Goal: Task Accomplishment & Management: Complete application form

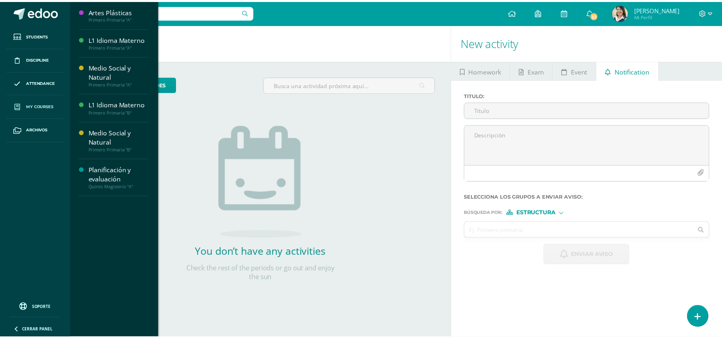
scroll to position [58, 0]
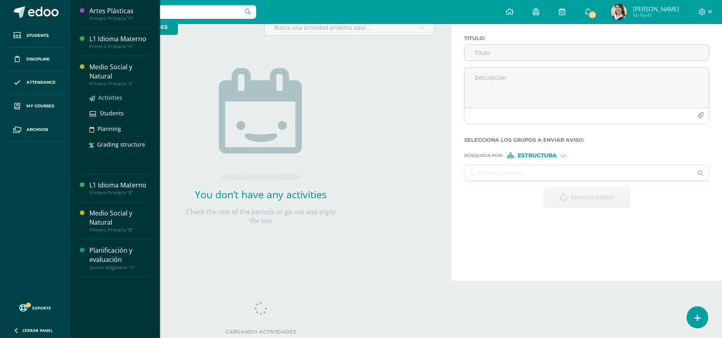
click at [114, 99] on span "Activities" at bounding box center [110, 98] width 24 height 8
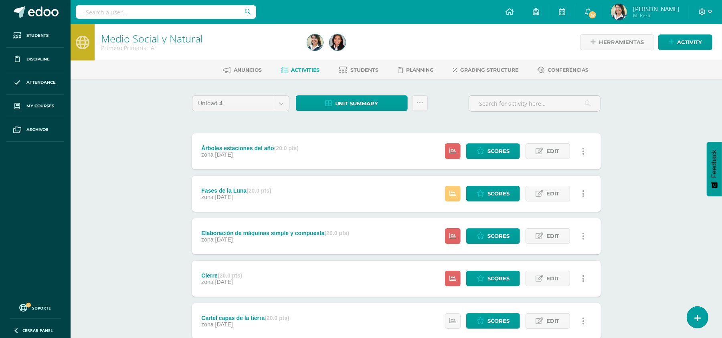
scroll to position [53, 0]
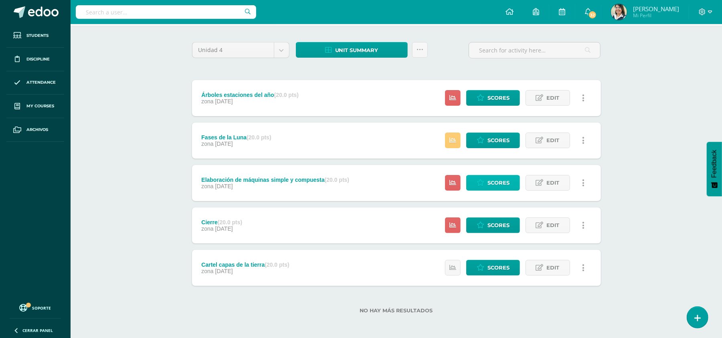
click at [496, 185] on span "Scores" at bounding box center [499, 183] width 22 height 15
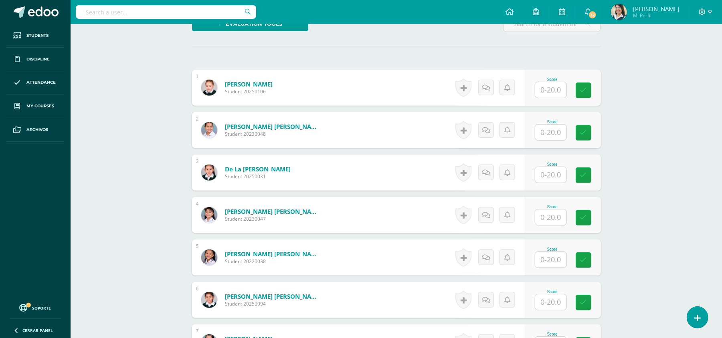
scroll to position [198, 0]
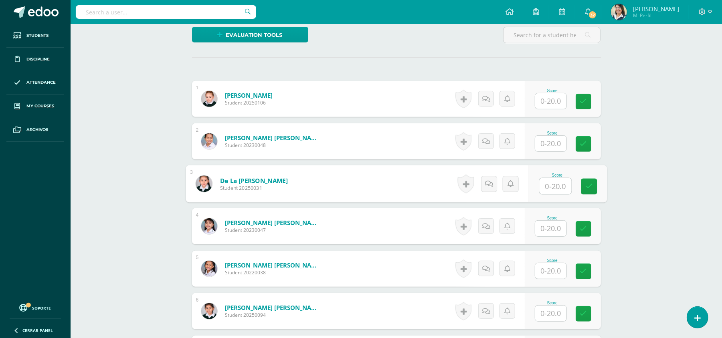
click at [556, 188] on input "text" at bounding box center [555, 186] width 32 height 16
type input "16"
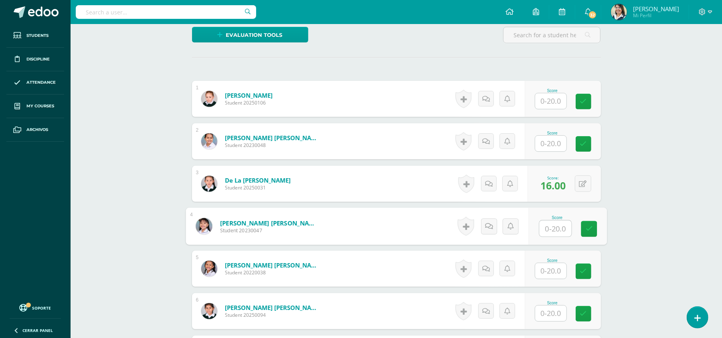
click at [559, 150] on input "text" at bounding box center [550, 144] width 31 height 16
type input "20"
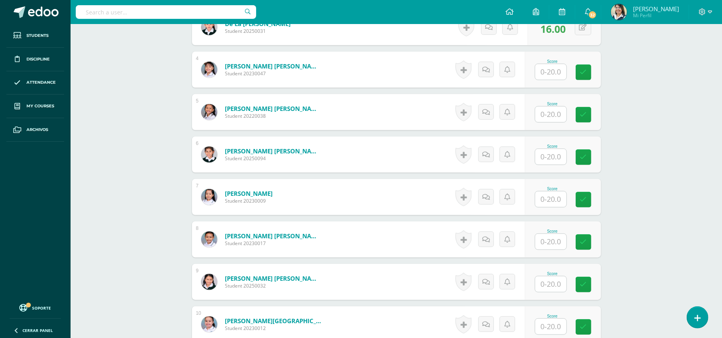
scroll to position [305, 0]
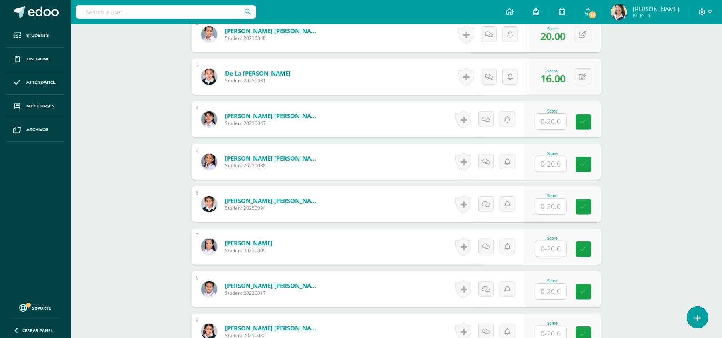
click at [547, 203] on input "text" at bounding box center [550, 207] width 31 height 16
type input "20"
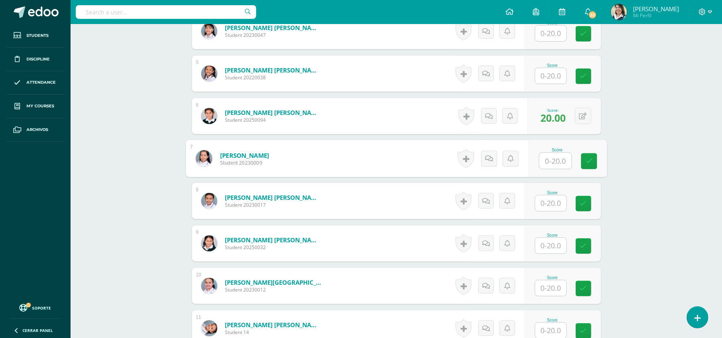
scroll to position [411, 0]
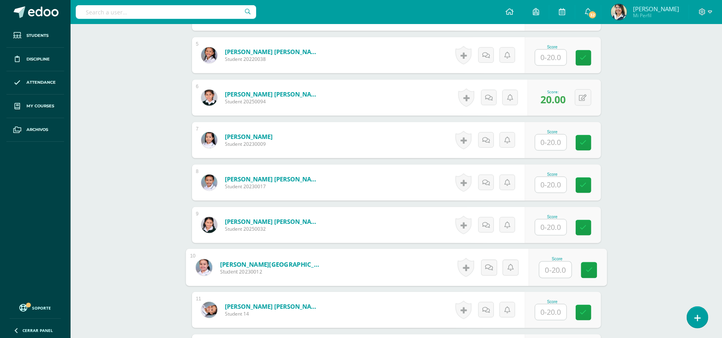
click at [549, 267] on input "text" at bounding box center [555, 270] width 32 height 16
type input "17"
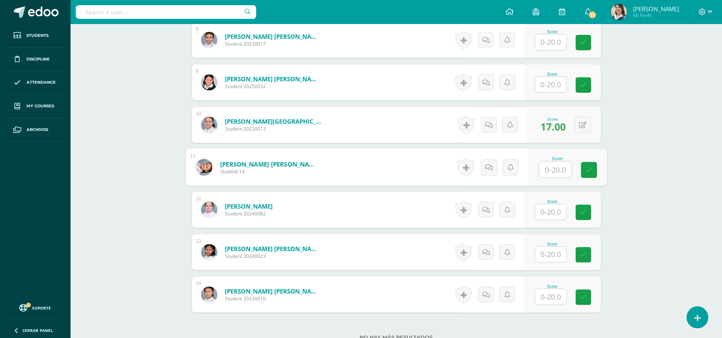
scroll to position [572, 0]
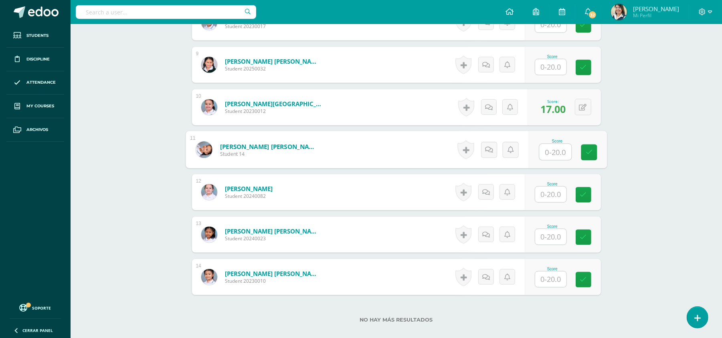
click at [555, 236] on input "text" at bounding box center [550, 237] width 31 height 16
type input "20"
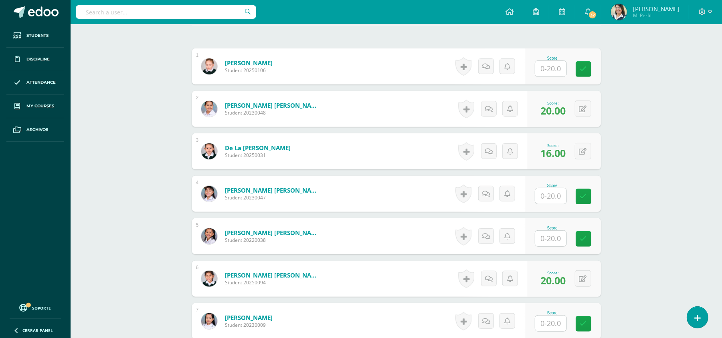
scroll to position [251, 0]
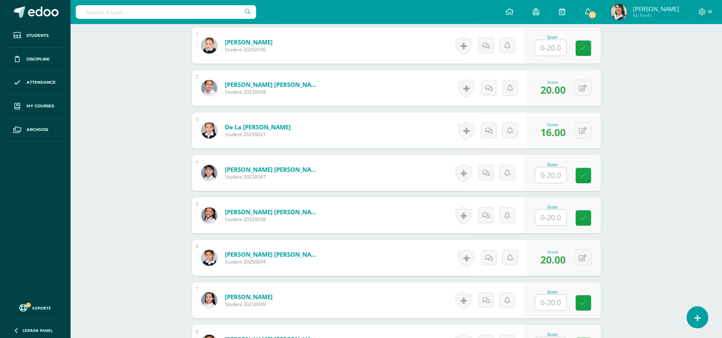
click at [550, 180] on input "text" at bounding box center [550, 176] width 31 height 16
type input "18"
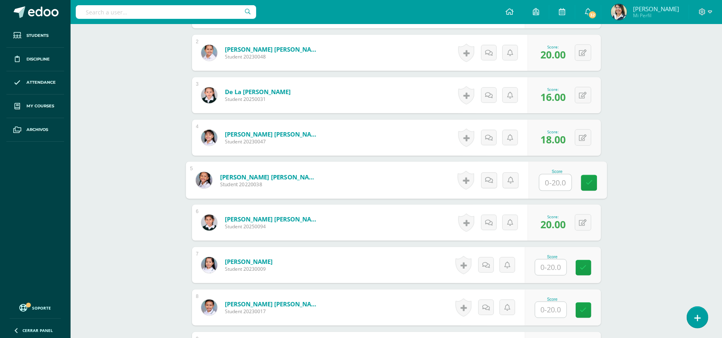
scroll to position [305, 0]
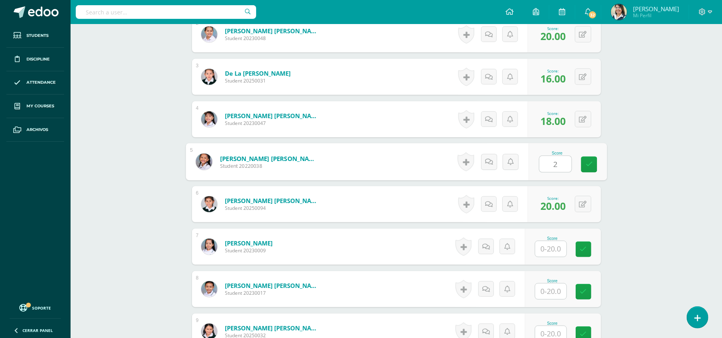
type input "20"
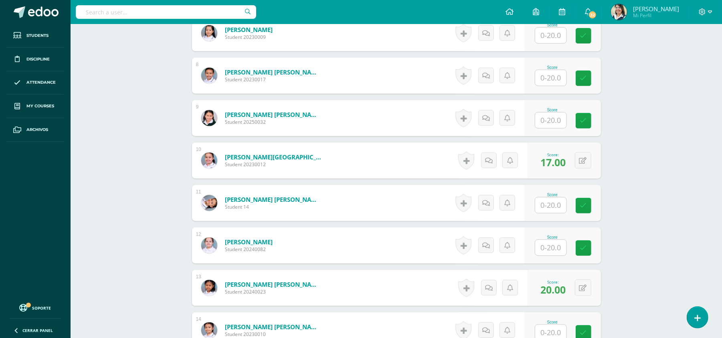
scroll to position [572, 0]
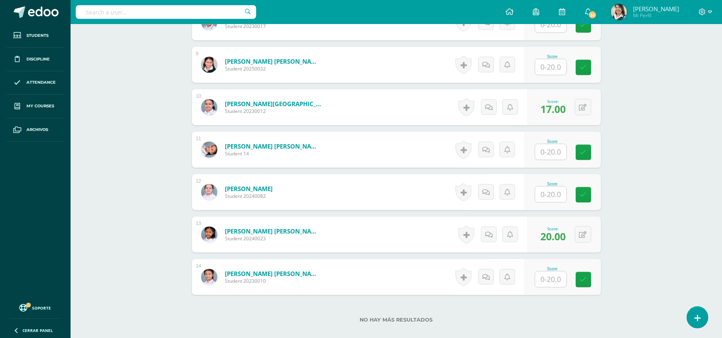
click at [551, 188] on input "text" at bounding box center [550, 195] width 31 height 16
type input "18"
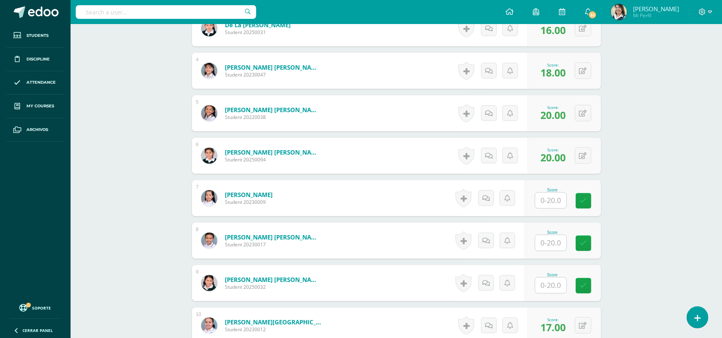
scroll to position [32, 0]
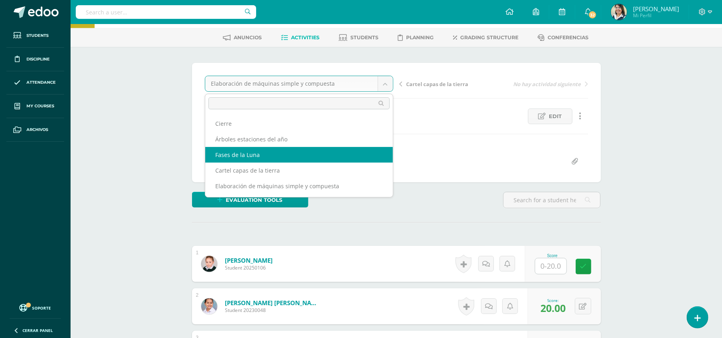
select select "/dashboard/teacher/grade-activity/106032/"
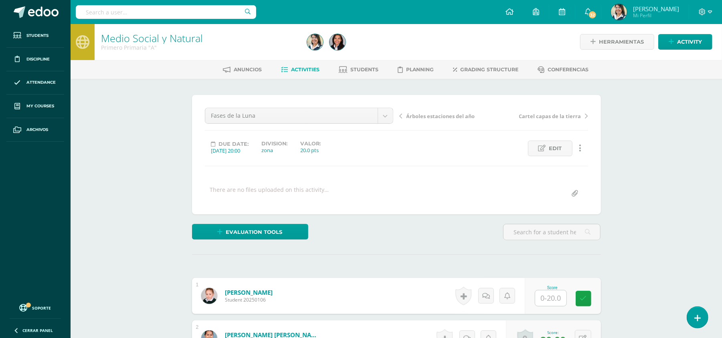
scroll to position [1, 0]
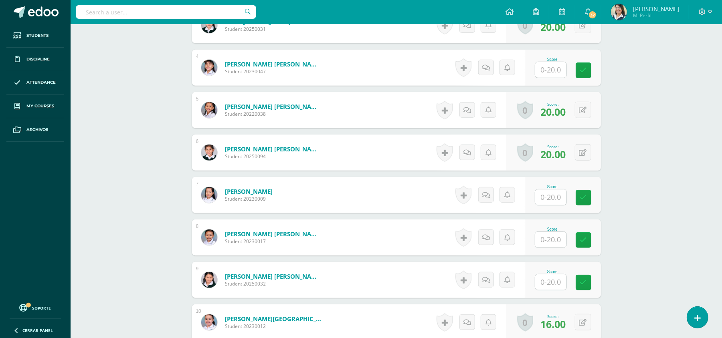
scroll to position [375, 0]
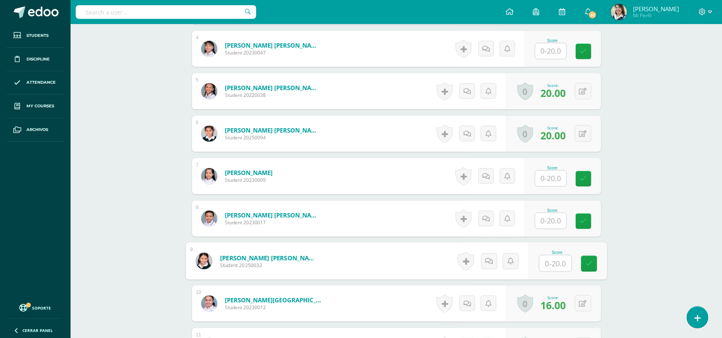
click at [545, 261] on input "text" at bounding box center [555, 264] width 32 height 16
type input "18"
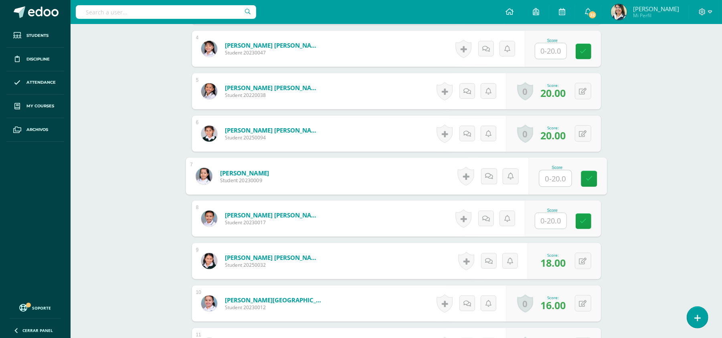
click at [545, 182] on input "text" at bounding box center [555, 179] width 32 height 16
type input "20"
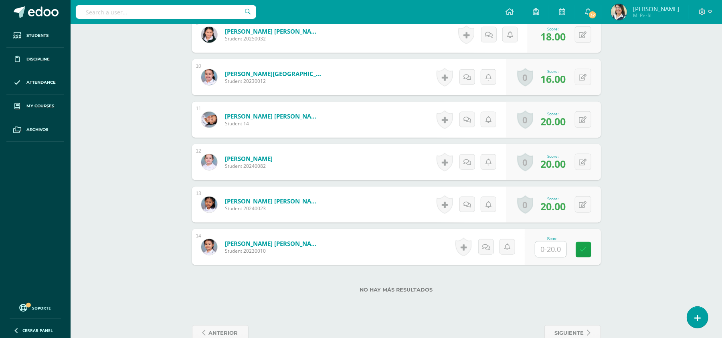
scroll to position [621, 0]
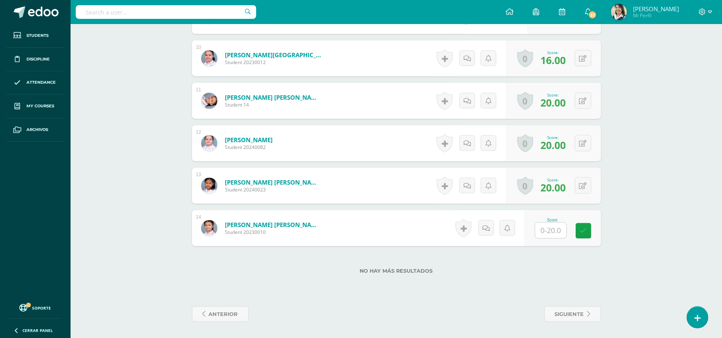
click at [552, 231] on input "text" at bounding box center [550, 231] width 31 height 16
type input "20"
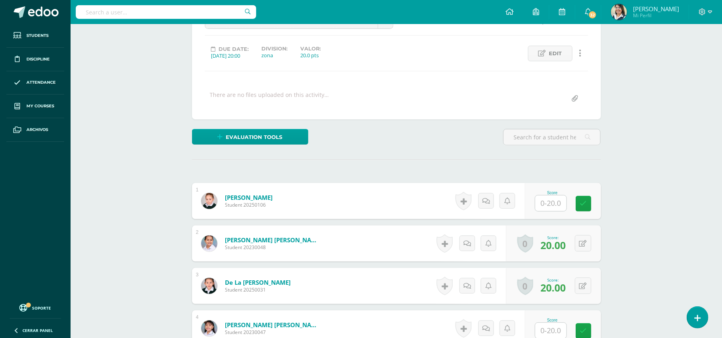
scroll to position [32, 0]
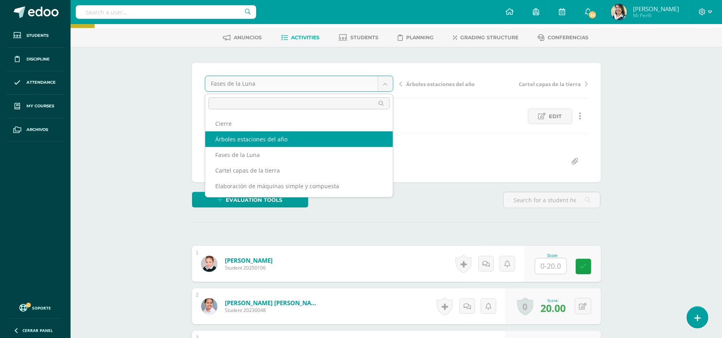
select select "/dashboard/teacher/grade-activity/106034/"
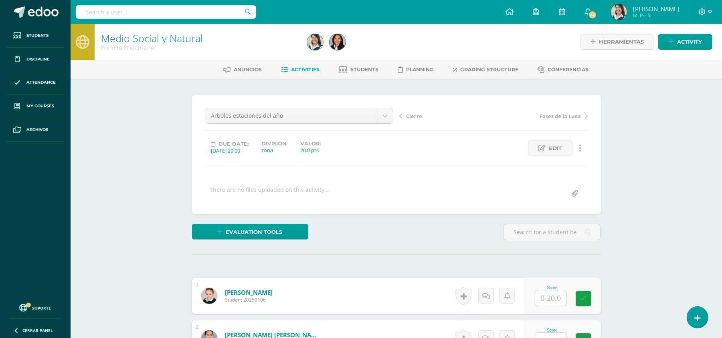
scroll to position [1, 0]
drag, startPoint x: 557, startPoint y: 302, endPoint x: 553, endPoint y: 302, distance: 4.4
click at [557, 302] on input "text" at bounding box center [550, 298] width 31 height 16
type input "20"
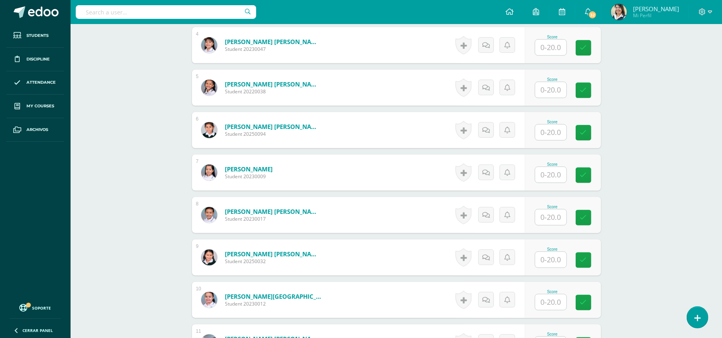
scroll to position [386, 0]
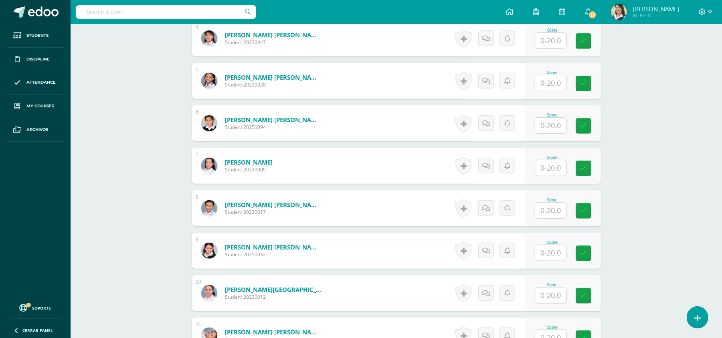
click at [555, 212] on input "text" at bounding box center [550, 211] width 31 height 16
type input "18"
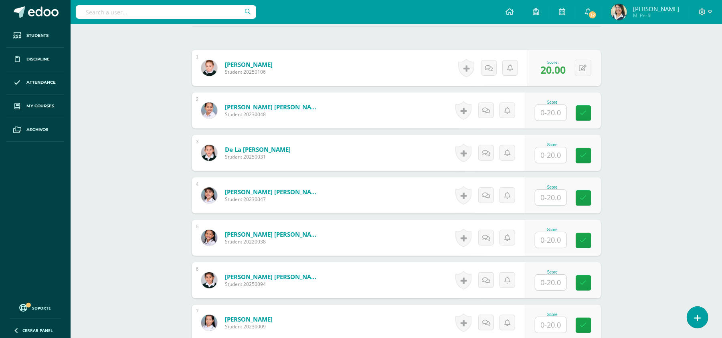
scroll to position [172, 0]
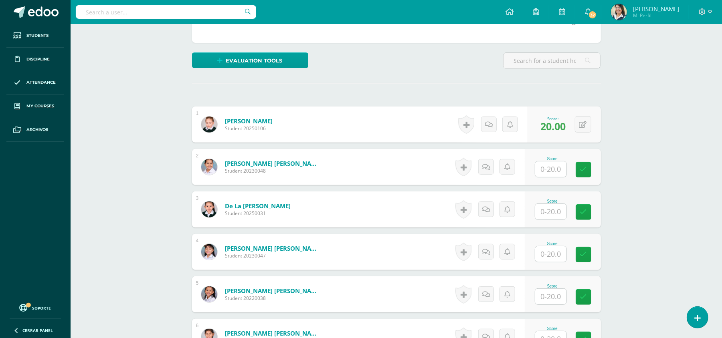
click at [547, 166] on input "text" at bounding box center [550, 170] width 31 height 16
type input "20"
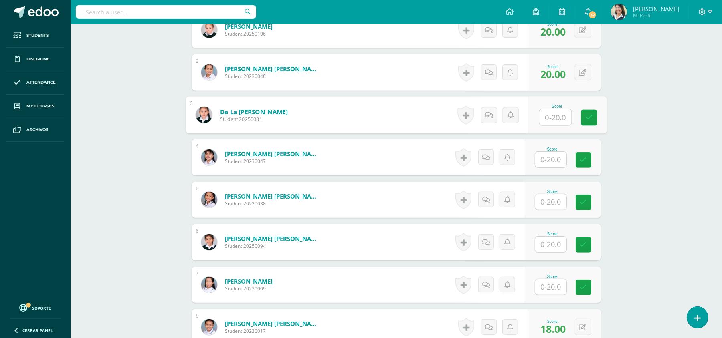
scroll to position [279, 0]
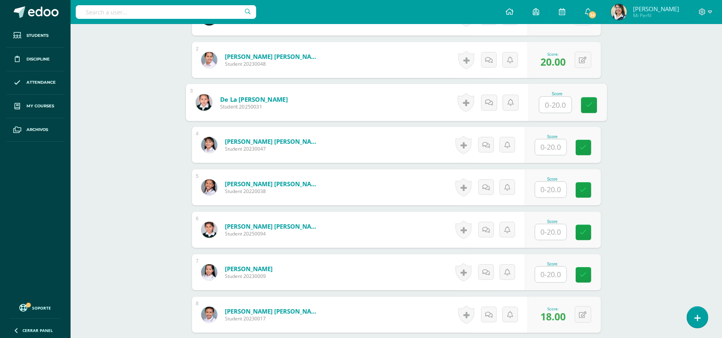
click at [557, 278] on input "text" at bounding box center [550, 275] width 31 height 16
type input "20"
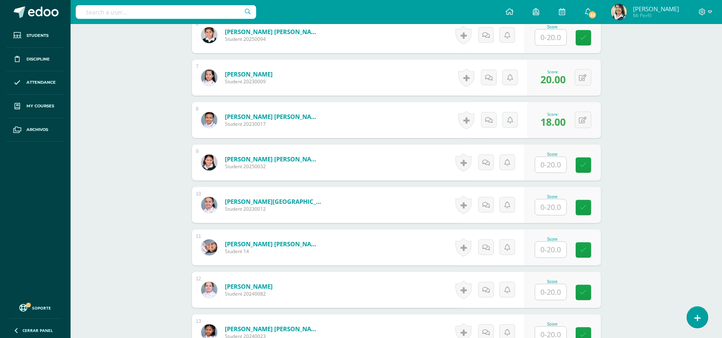
scroll to position [493, 0]
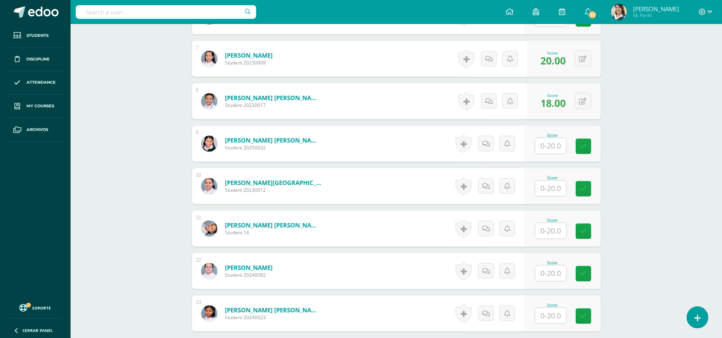
click at [558, 231] on input "text" at bounding box center [550, 231] width 31 height 16
type input "18"
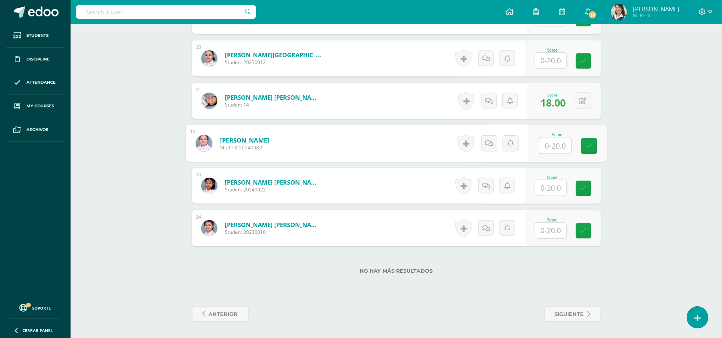
click at [539, 146] on input "text" at bounding box center [555, 146] width 32 height 16
type input "20"
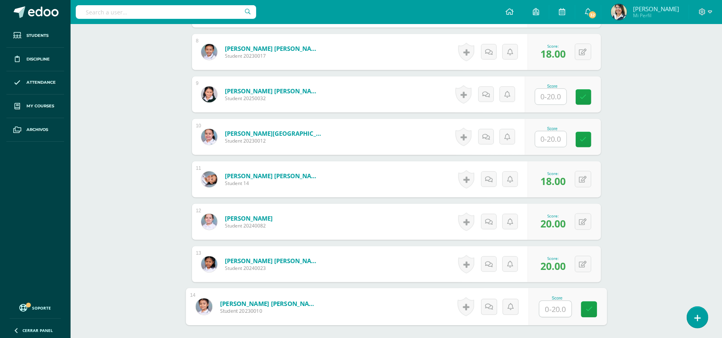
scroll to position [407, 0]
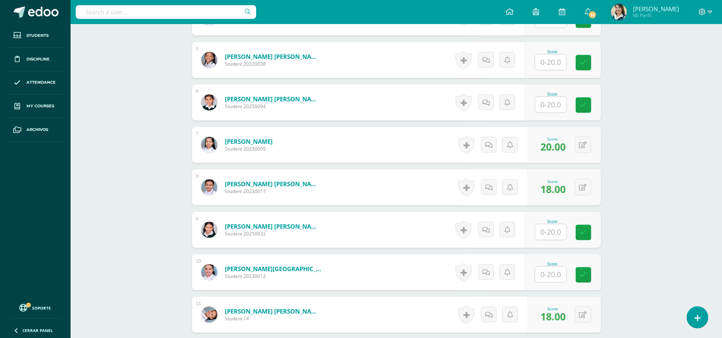
click at [557, 274] on input "text" at bounding box center [550, 275] width 31 height 16
type input "16"
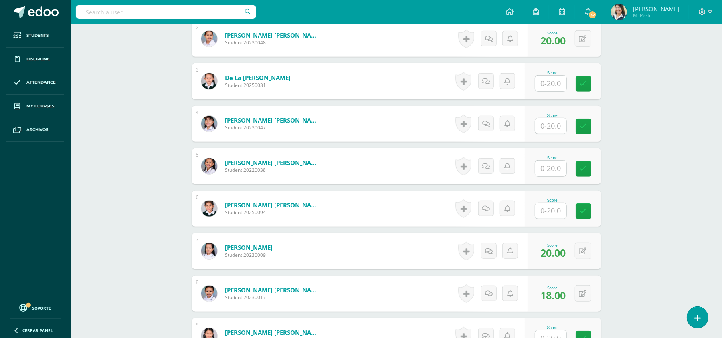
scroll to position [300, 0]
click at [543, 211] on input "text" at bounding box center [550, 212] width 31 height 16
type input "20"
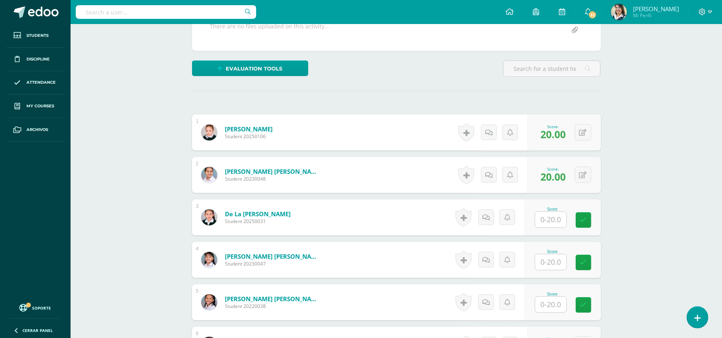
scroll to position [53, 0]
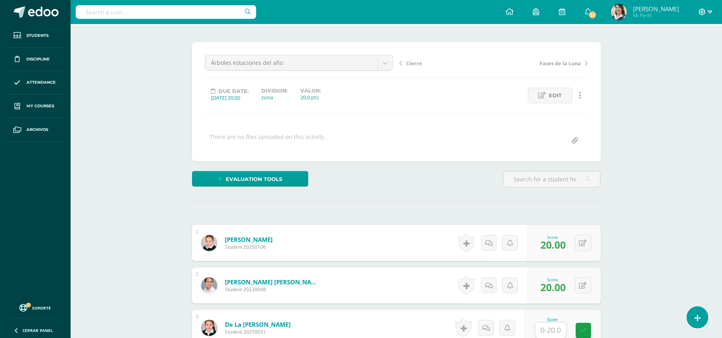
click at [704, 12] on icon at bounding box center [702, 11] width 7 height 7
click at [682, 55] on span "Cerrar sesión" at bounding box center [685, 55] width 36 height 8
